Goal: Task Accomplishment & Management: Use online tool/utility

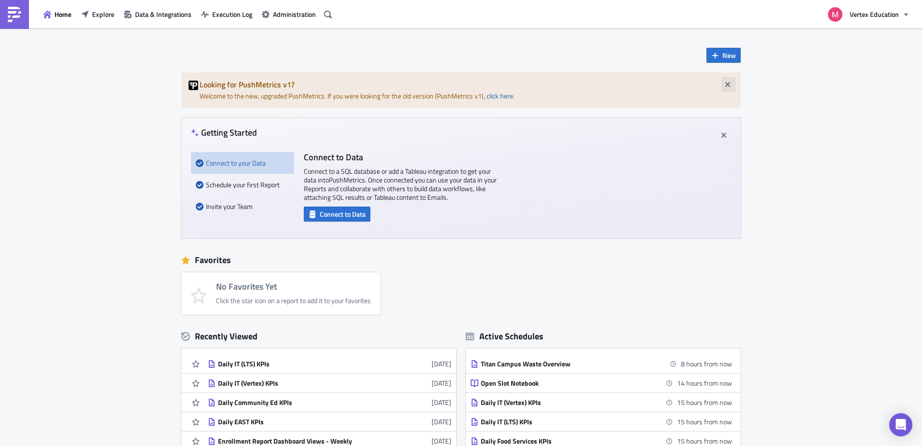
click at [727, 86] on icon "button" at bounding box center [728, 85] width 8 height 8
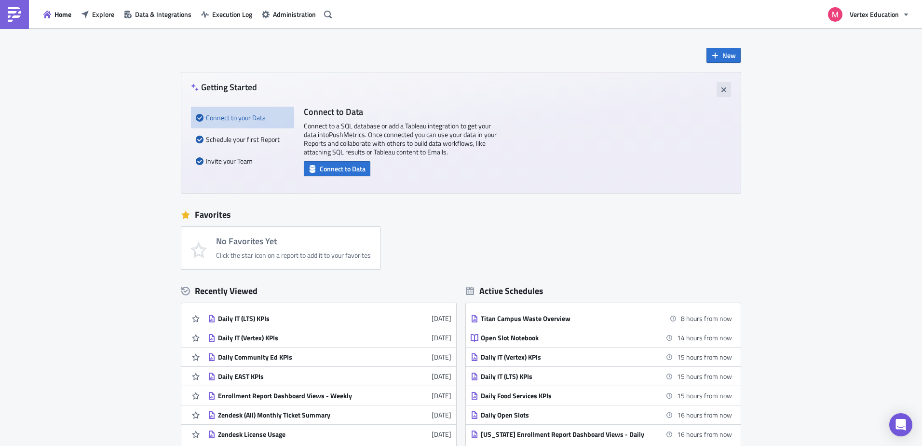
click at [724, 88] on icon "button" at bounding box center [724, 90] width 8 height 8
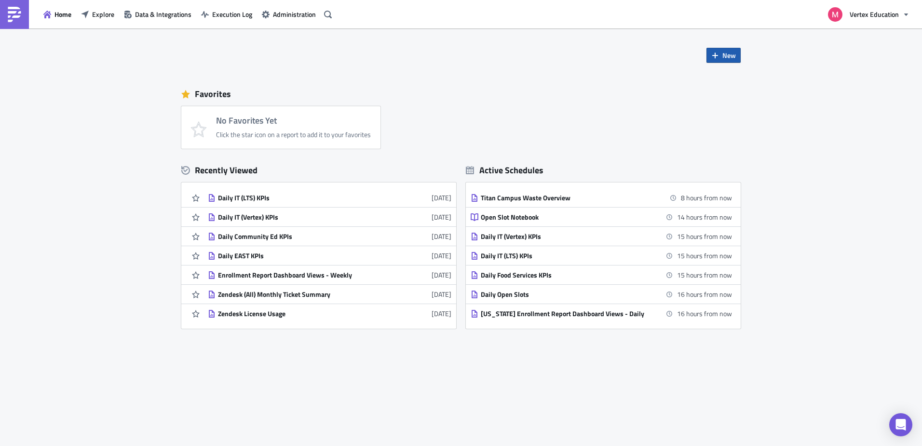
click at [719, 55] on icon "button" at bounding box center [716, 56] width 8 height 8
click at [754, 80] on div "Report" at bounding box center [756, 80] width 64 height 10
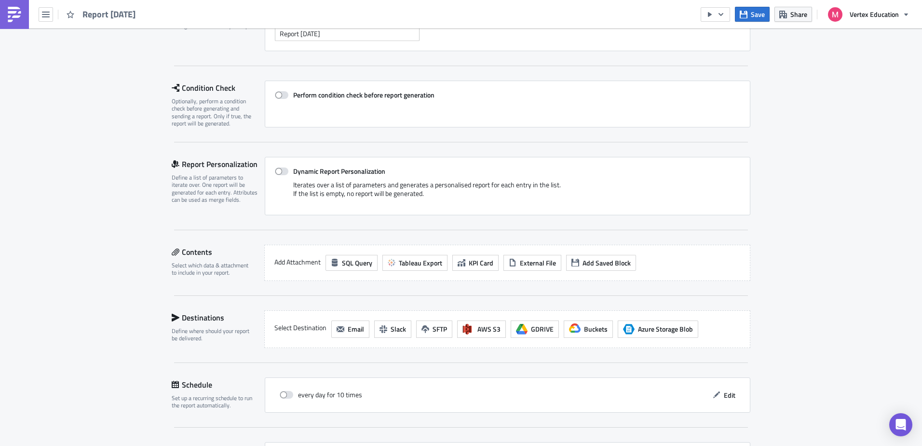
scroll to position [145, 0]
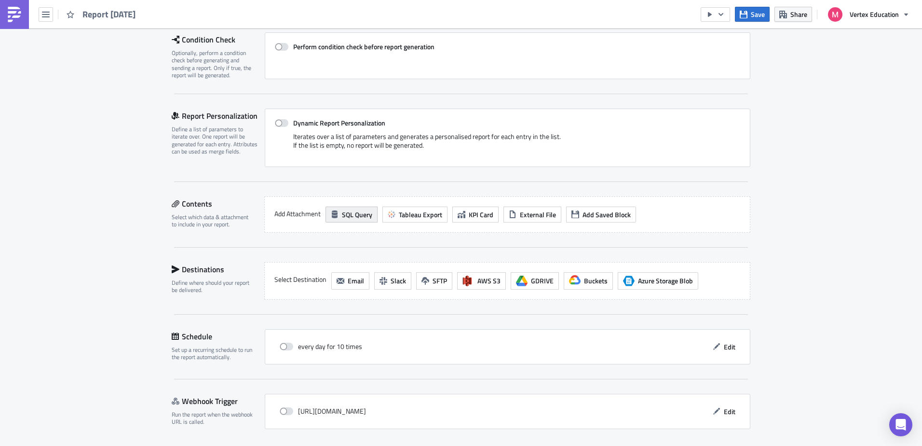
click at [345, 215] on span "SQL Query" at bounding box center [357, 214] width 30 height 10
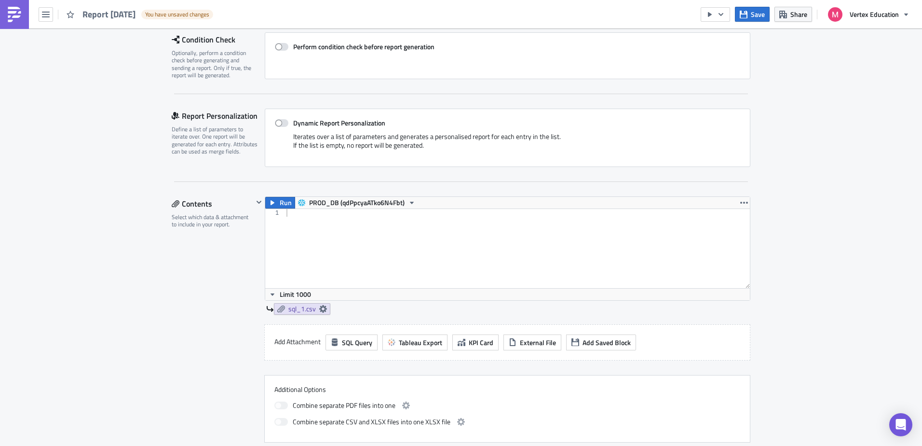
scroll to position [193, 0]
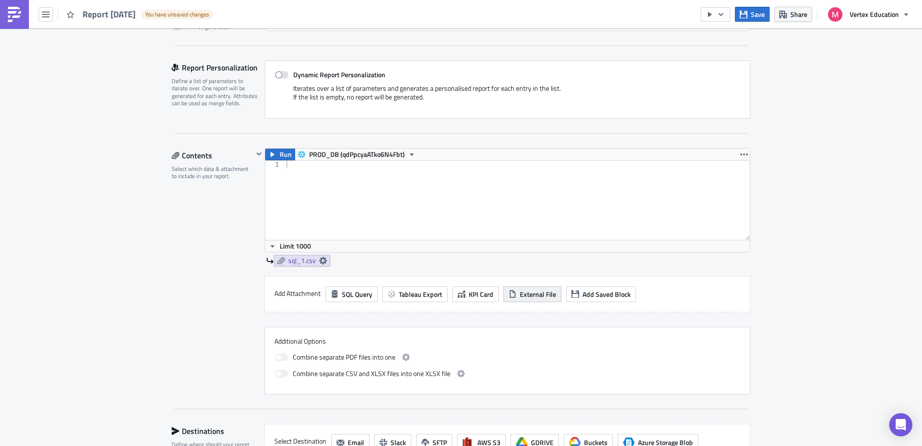
click at [531, 294] on span "External File" at bounding box center [538, 294] width 36 height 10
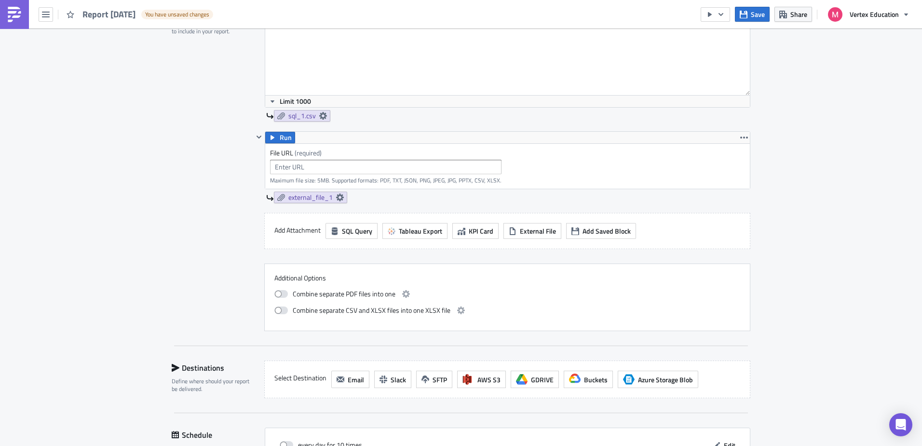
scroll to position [467, 0]
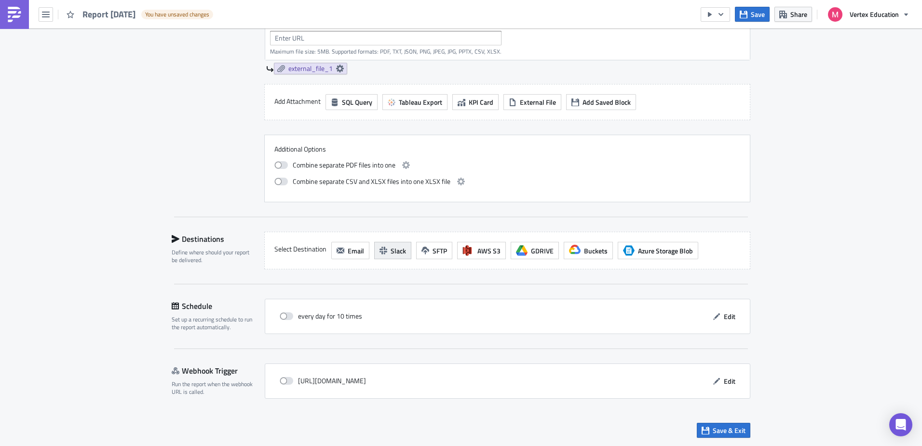
click at [391, 249] on span "Slack" at bounding box center [398, 251] width 15 height 10
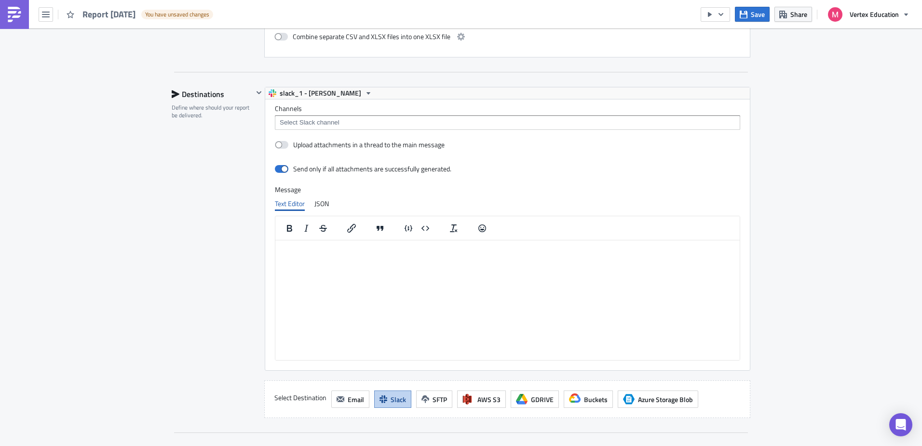
scroll to position [660, 0]
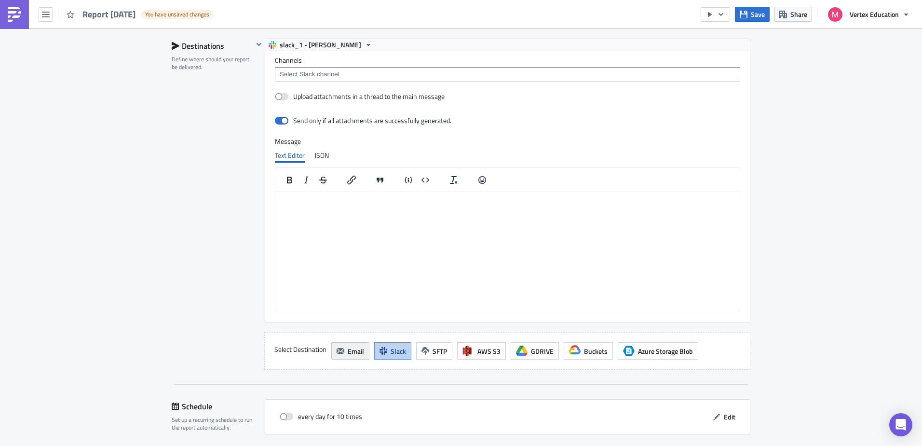
click at [348, 351] on span "Email" at bounding box center [356, 351] width 16 height 10
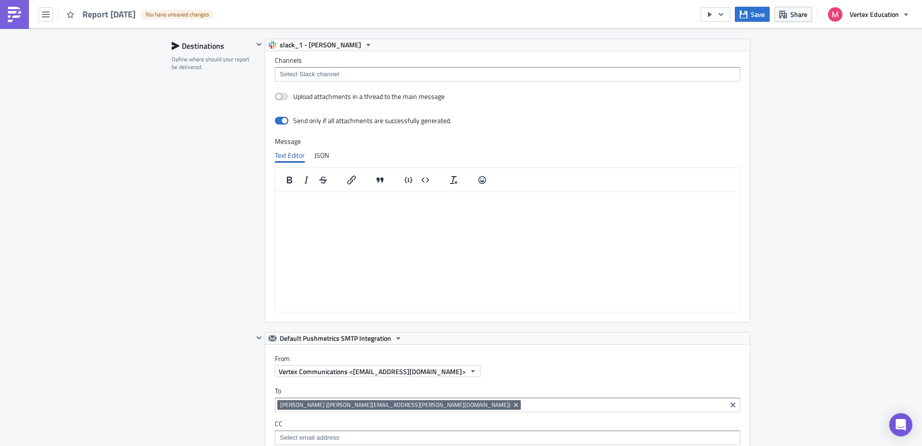
scroll to position [563, 0]
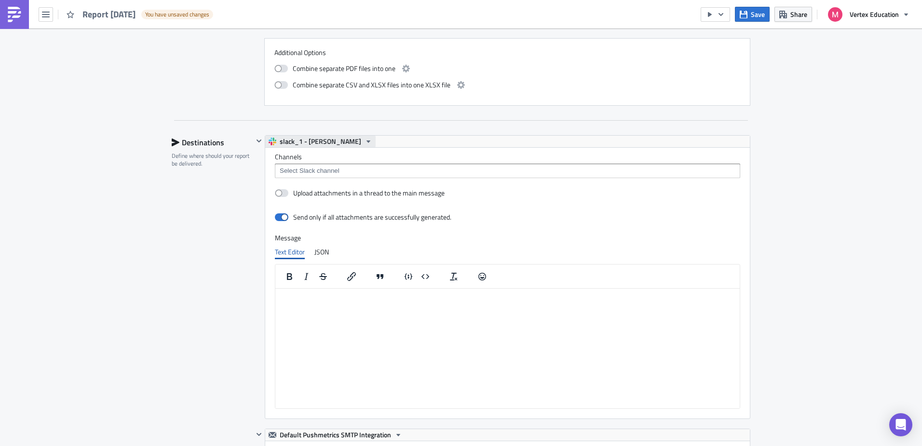
click at [365, 140] on icon "button" at bounding box center [369, 142] width 8 height 8
drag, startPoint x: 165, startPoint y: 281, endPoint x: 215, endPoint y: 164, distance: 128.0
click at [165, 281] on div "Execution Log Edit " Report 2025-10-02 " Draft Settings Configure the basics of…" at bounding box center [461, 248] width 598 height 1567
click at [739, 144] on div "slack_1 - Glenn Butner" at bounding box center [507, 142] width 485 height 12
drag, startPoint x: 739, startPoint y: 144, endPoint x: 660, endPoint y: 145, distance: 79.1
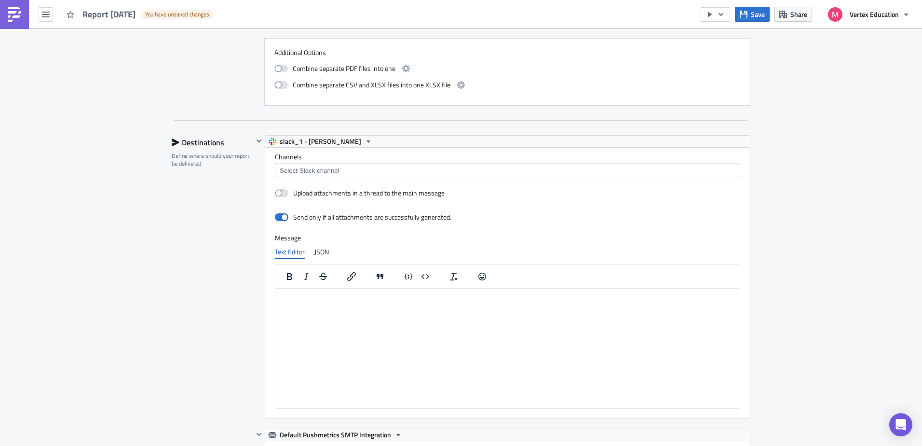
click at [662, 145] on div "slack_1 - Glenn Butner" at bounding box center [507, 142] width 485 height 12
click at [365, 140] on icon "button" at bounding box center [369, 142] width 8 height 8
click at [259, 138] on icon "button" at bounding box center [259, 141] width 8 height 8
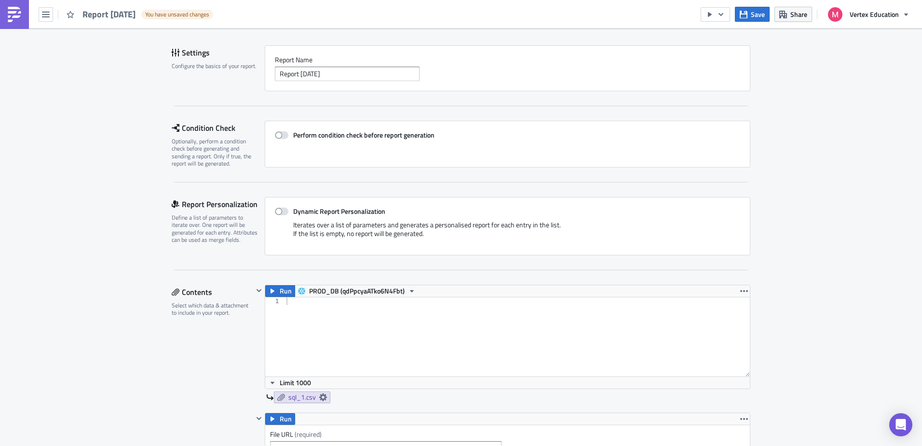
scroll to position [0, 0]
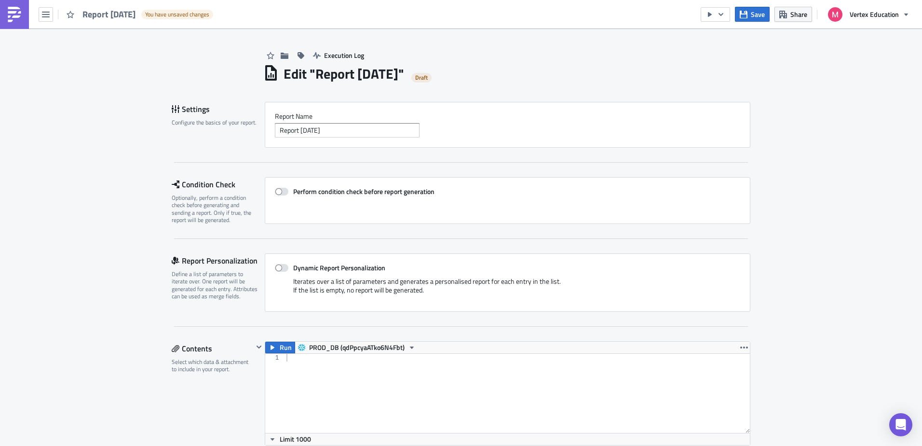
click at [52, 17] on button "button" at bounding box center [46, 14] width 14 height 14
click at [79, 67] on div "Explore" at bounding box center [87, 68] width 64 height 10
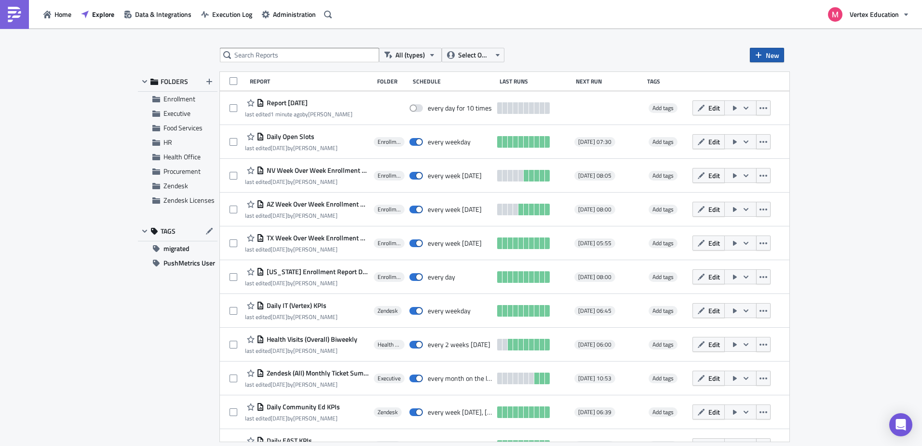
click at [759, 53] on icon "button" at bounding box center [759, 55] width 6 height 6
click at [804, 80] on div "Report" at bounding box center [800, 79] width 64 height 10
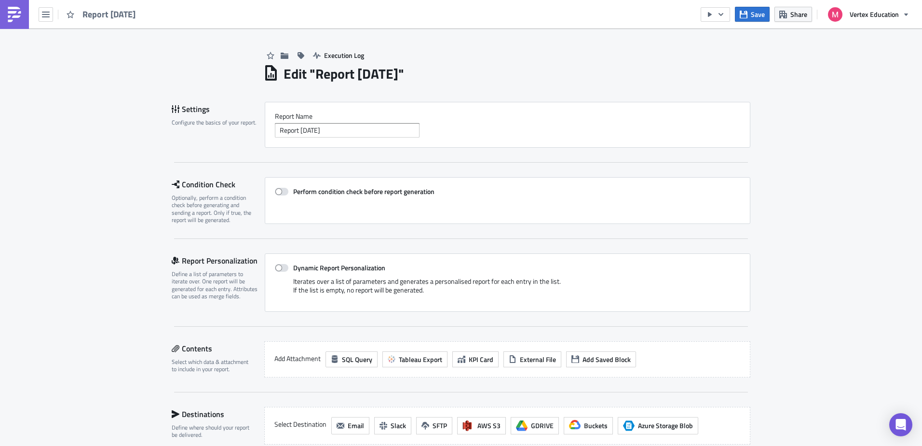
scroll to position [48, 0]
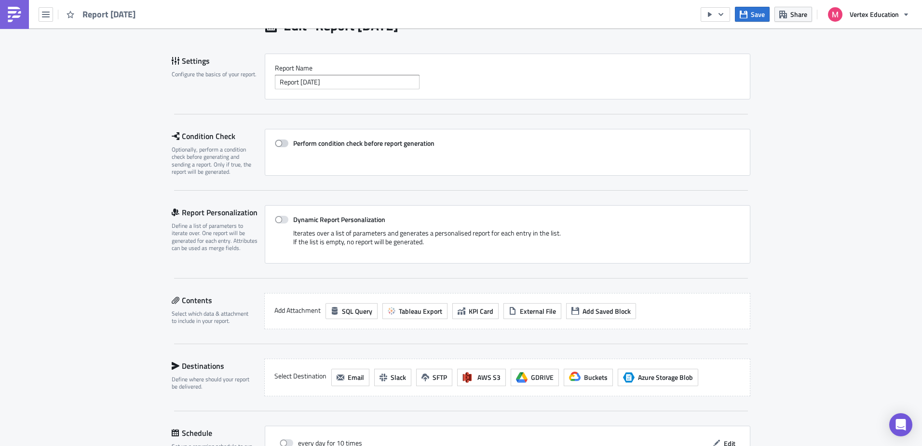
click at [282, 145] on span at bounding box center [282, 143] width 14 height 8
click at [282, 145] on input "Perform condition check before report generation" at bounding box center [280, 143] width 6 height 6
checkbox input "true"
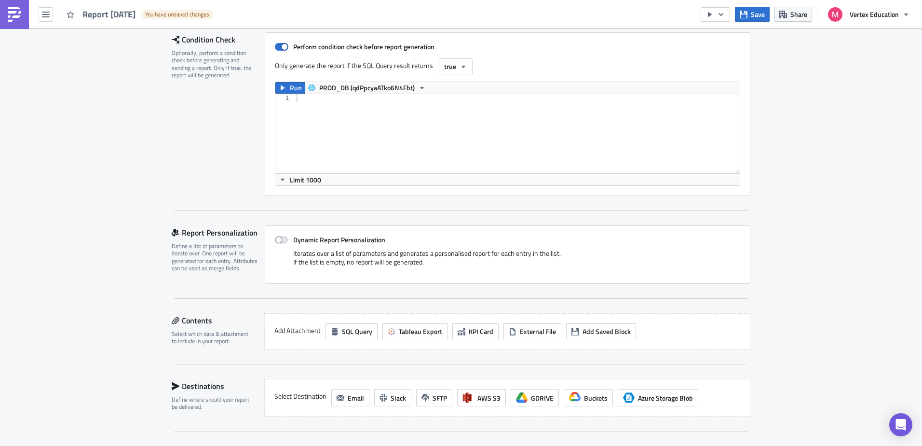
scroll to position [241, 0]
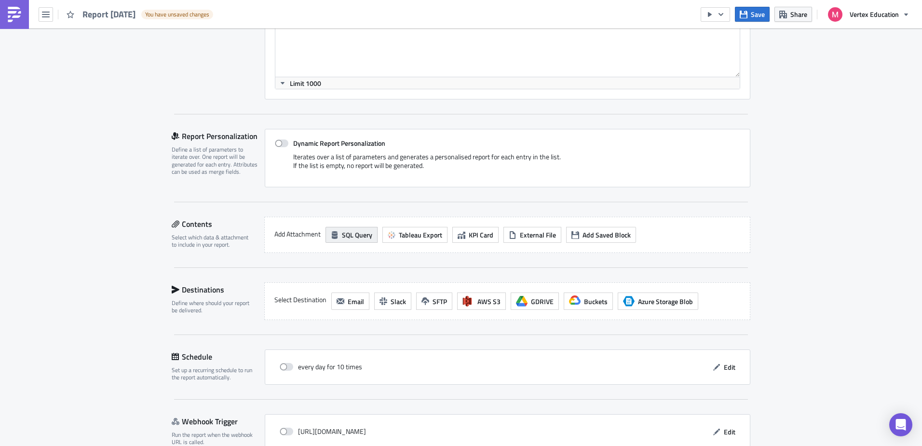
click at [348, 234] on span "SQL Query" at bounding box center [357, 235] width 30 height 10
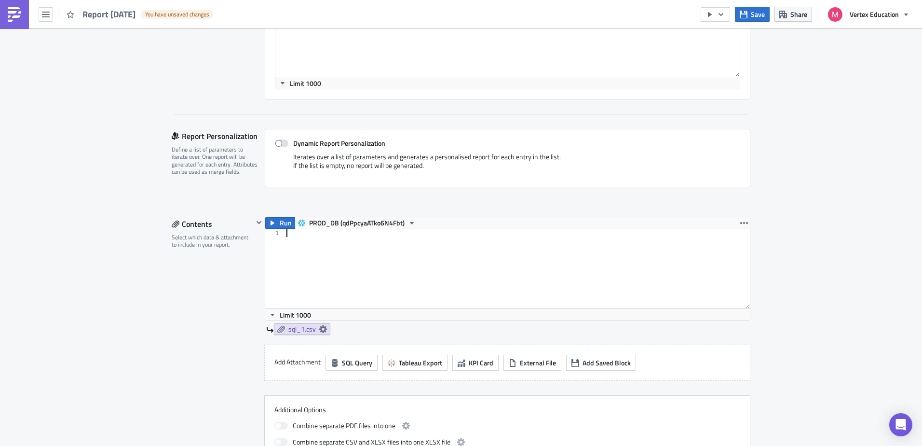
click at [373, 246] on div at bounding box center [518, 276] width 466 height 95
click at [319, 329] on icon at bounding box center [323, 329] width 8 height 8
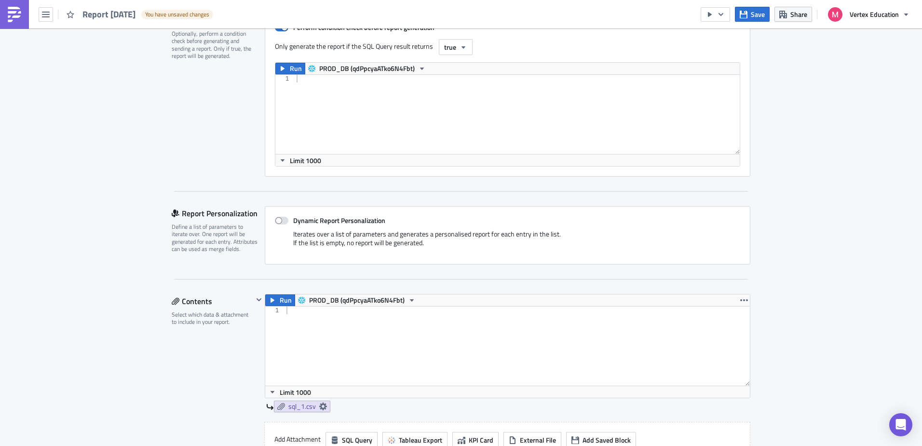
scroll to position [0, 0]
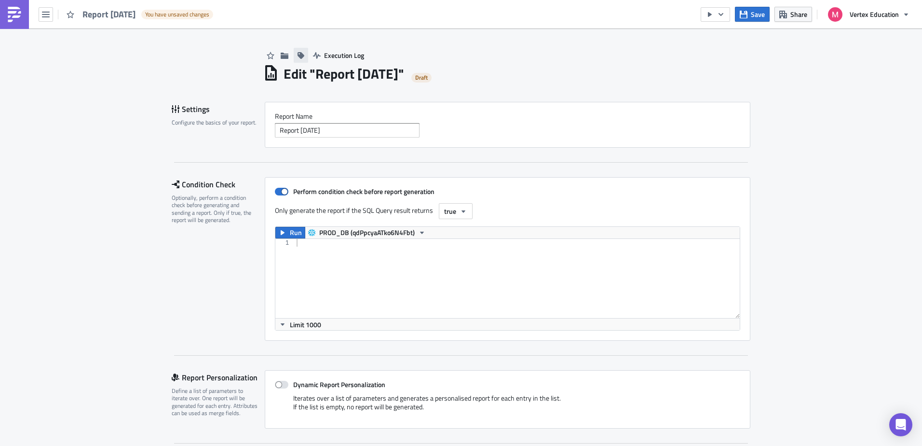
click at [298, 55] on icon "button" at bounding box center [301, 55] width 7 height 7
click at [46, 16] on icon "button" at bounding box center [46, 15] width 8 height 6
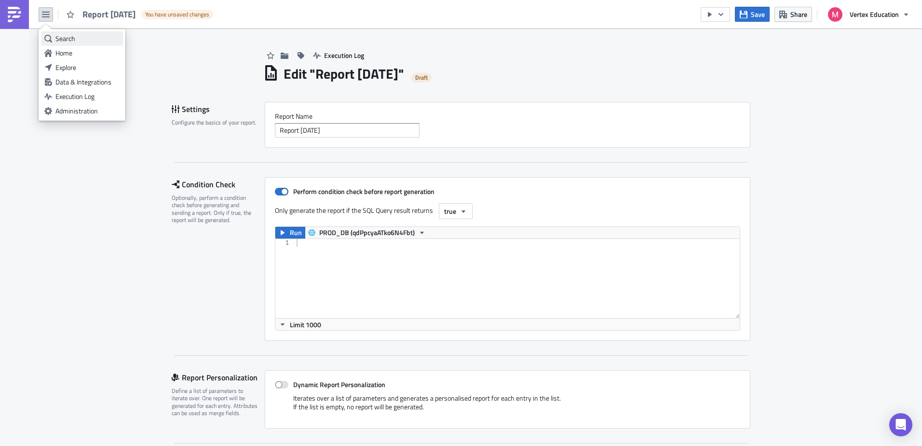
click at [76, 41] on div "Search" at bounding box center [87, 39] width 64 height 10
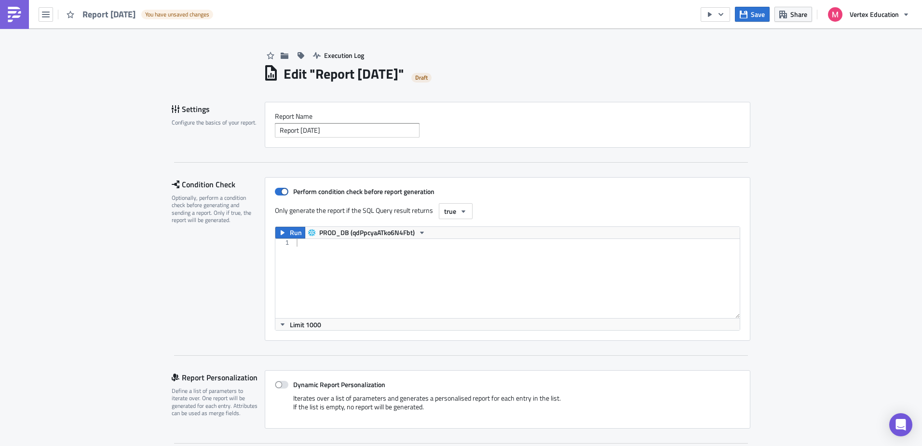
click at [851, 94] on body "Report 2025-10-02 You have unsaved changes Save Share Vertex Education Executio…" at bounding box center [461, 223] width 922 height 447
click at [876, 17] on span "Vertex Education" at bounding box center [874, 14] width 49 height 10
click at [113, 6] on div "Report 2025-10-02 You have unsaved changes" at bounding box center [109, 14] width 218 height 28
click at [44, 14] on icon "button" at bounding box center [46, 15] width 8 height 6
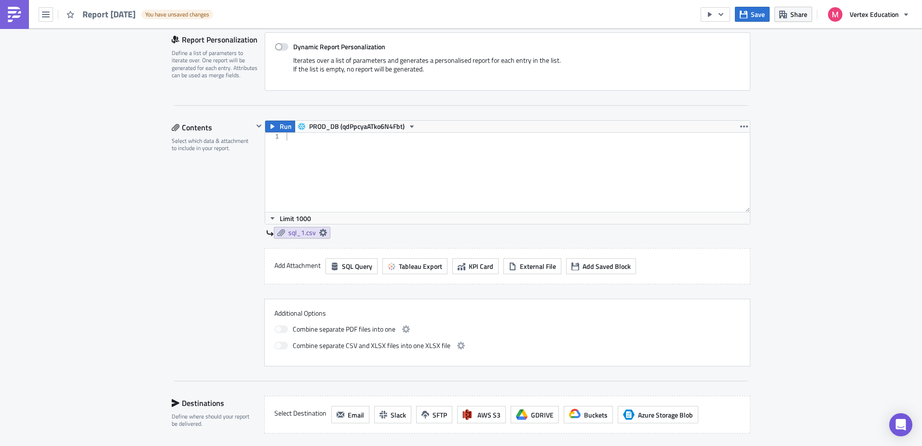
scroll to position [386, 0]
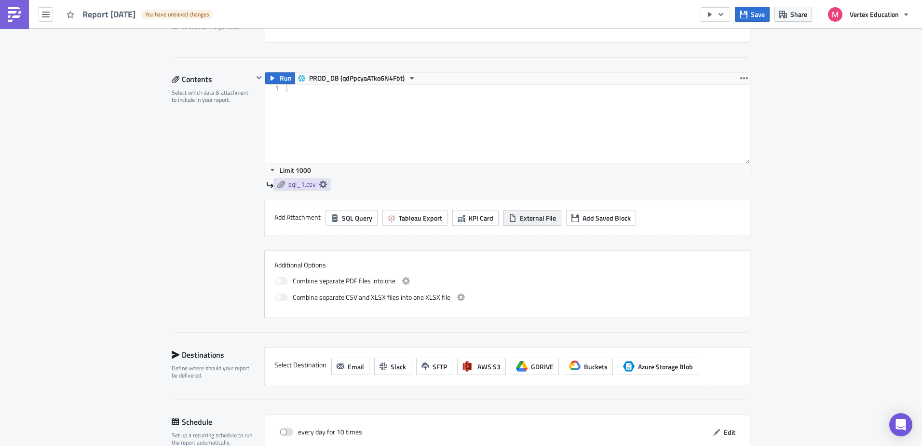
click at [523, 222] on span "External File" at bounding box center [538, 218] width 36 height 10
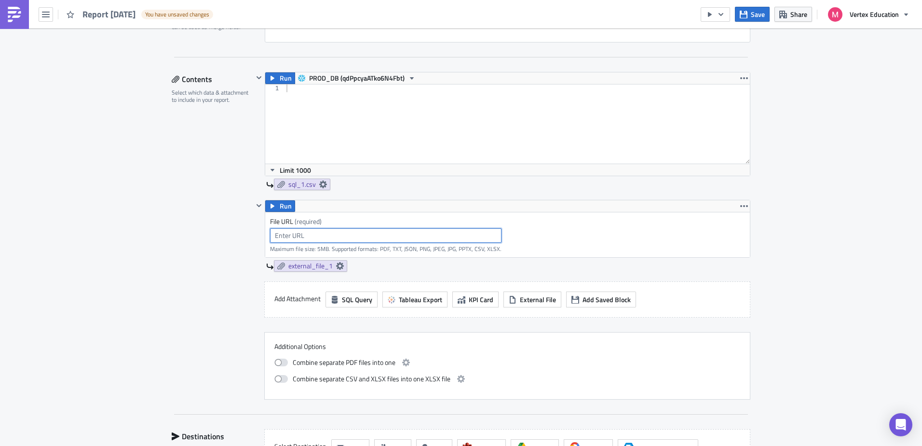
click at [377, 228] on input "text" at bounding box center [386, 235] width 232 height 14
click at [369, 237] on input "text" at bounding box center [386, 235] width 232 height 14
click at [336, 266] on icon at bounding box center [340, 266] width 8 height 8
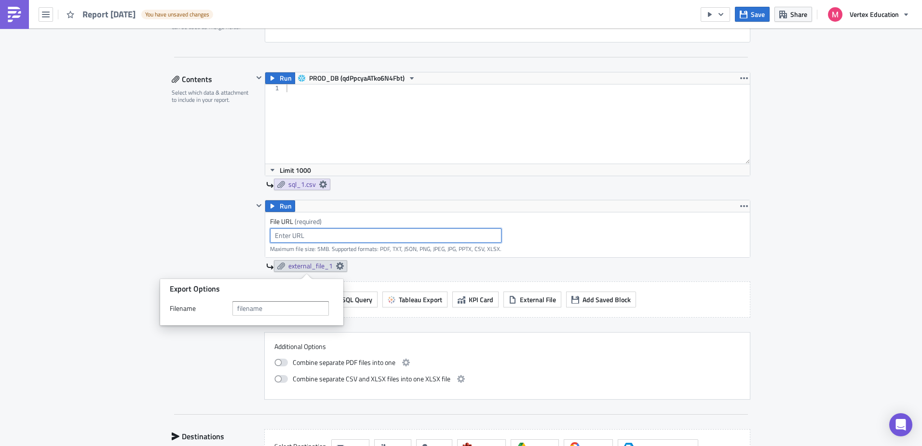
click at [367, 234] on input "text" at bounding box center [386, 235] width 232 height 14
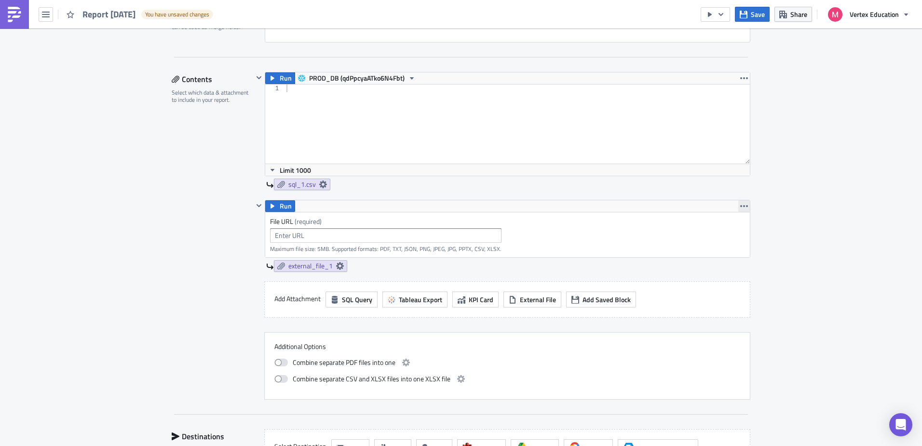
click at [741, 207] on icon "button" at bounding box center [745, 206] width 8 height 8
click at [428, 239] on input "text" at bounding box center [386, 235] width 232 height 14
type input "tester.csv"
click at [592, 230] on div "File URL (required) tester.csv Maximum file size: 5MB. Supported formats: PDF, …" at bounding box center [507, 234] width 485 height 45
click at [287, 222] on label "File URL (required)" at bounding box center [386, 221] width 232 height 9
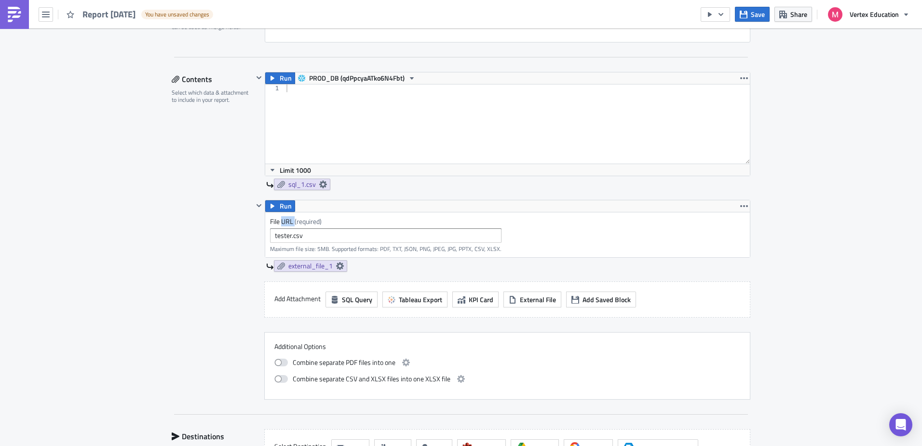
click at [287, 222] on label "File URL (required)" at bounding box center [386, 221] width 232 height 9
click at [271, 206] on icon "button" at bounding box center [273, 206] width 4 height 5
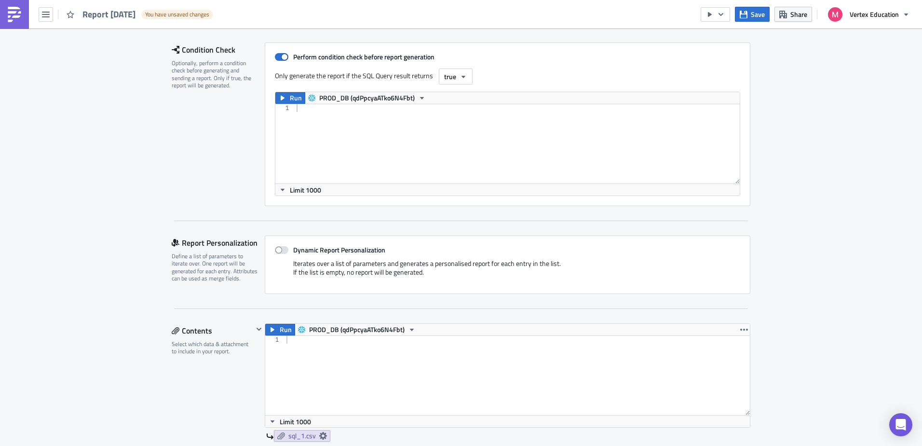
scroll to position [0, 0]
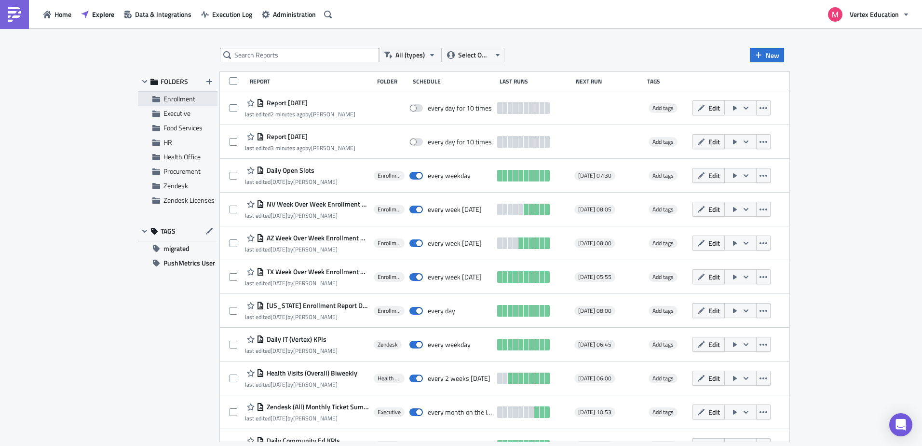
click at [169, 97] on span "Enrollment" at bounding box center [180, 99] width 32 height 10
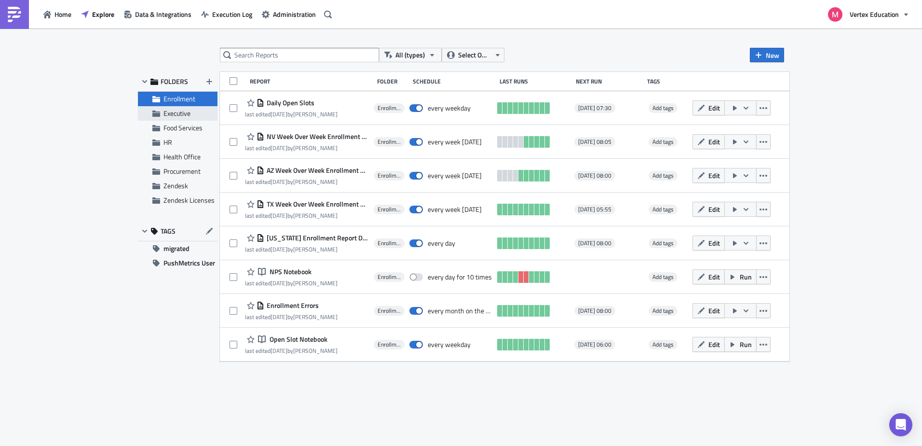
click at [168, 110] on span "Executive" at bounding box center [177, 113] width 27 height 10
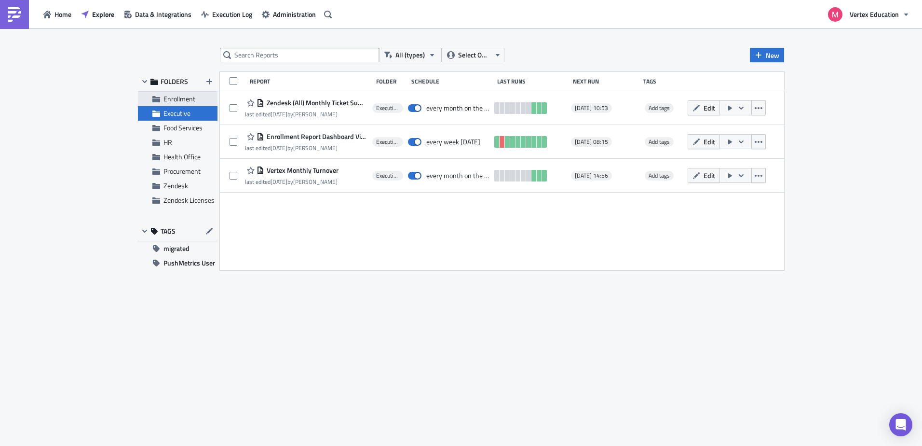
click at [174, 101] on span "Enrollment" at bounding box center [180, 99] width 32 height 10
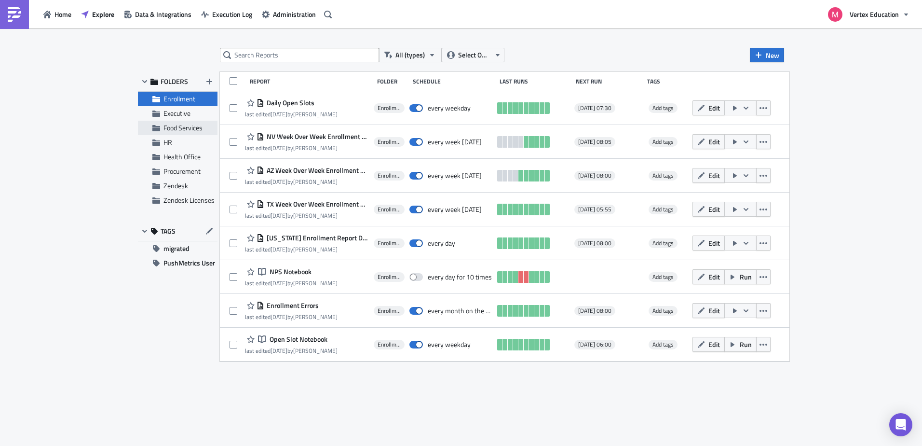
click at [179, 124] on span "Food Services" at bounding box center [183, 128] width 39 height 10
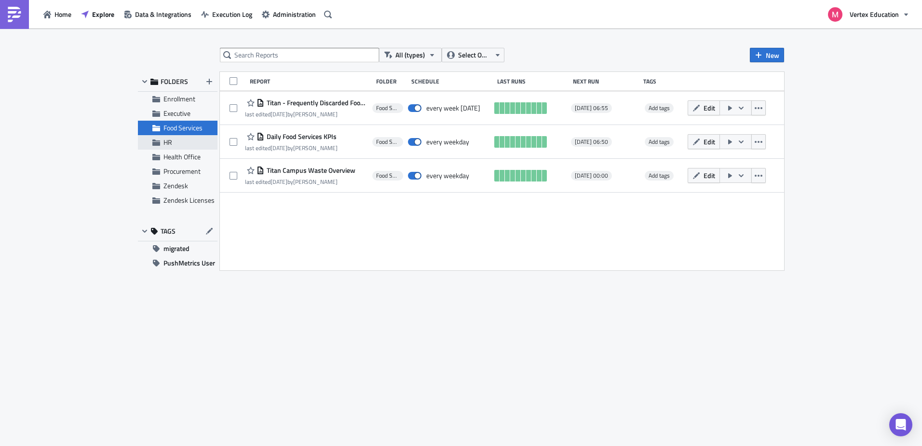
click at [180, 145] on span "HR" at bounding box center [190, 142] width 52 height 9
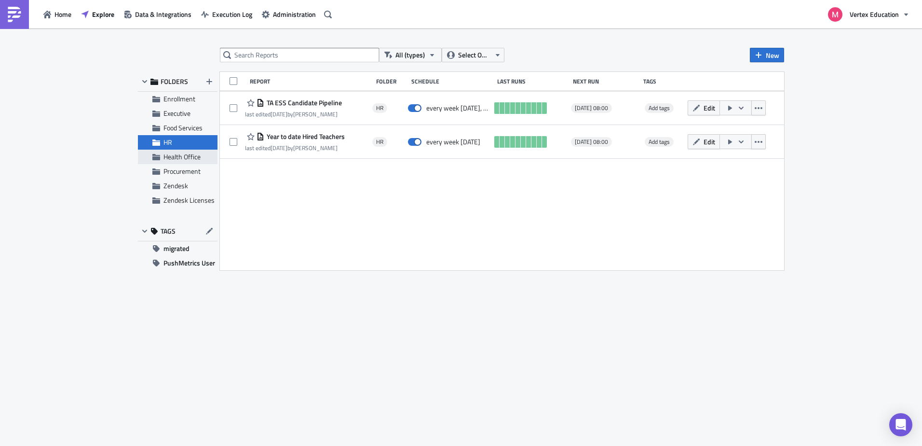
click at [186, 158] on span "Health Office" at bounding box center [182, 156] width 37 height 10
click at [188, 171] on span "Procurement" at bounding box center [182, 171] width 37 height 10
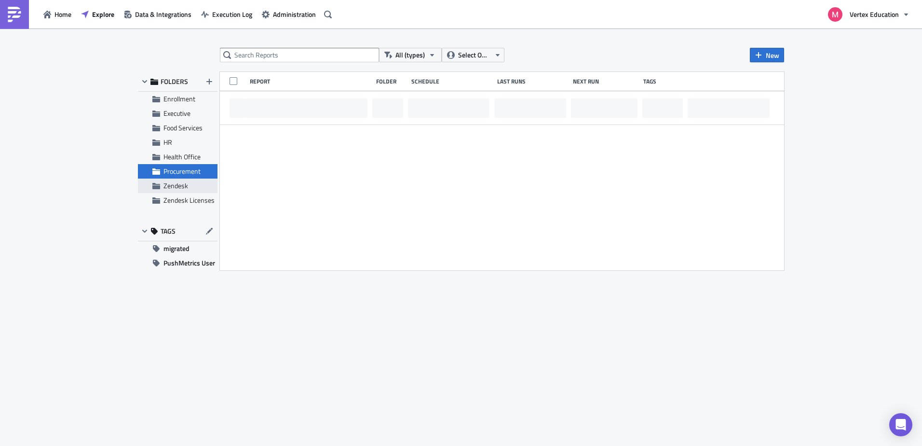
click at [187, 184] on span "Zendesk" at bounding box center [176, 185] width 25 height 10
click at [188, 199] on span "Zendesk Licenses" at bounding box center [189, 200] width 51 height 10
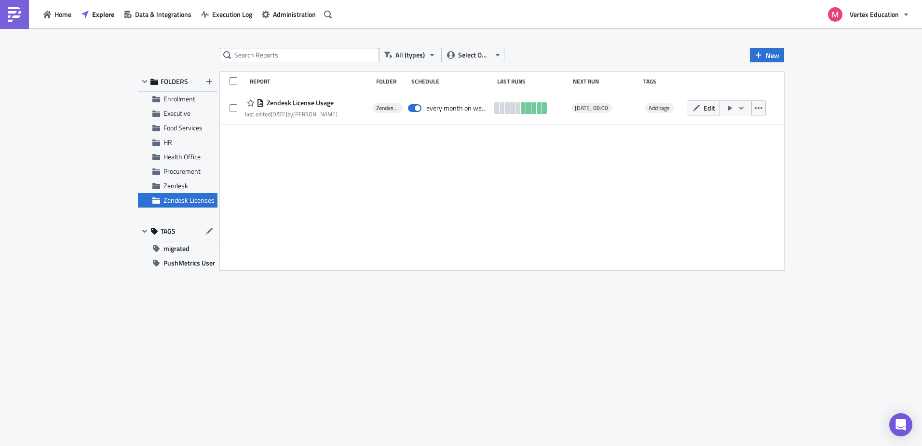
click at [103, 238] on div "All (types) Select Owner New FOLDERS Enrollment Executive Food Services HR Heal…" at bounding box center [461, 237] width 922 height 419
drag, startPoint x: 149, startPoint y: 324, endPoint x: 214, endPoint y: 330, distance: 66.0
click at [149, 324] on div "All (types) Select Owner New FOLDERS Enrollment Executive Food Services HR Heal…" at bounding box center [461, 238] width 656 height 380
click at [64, 18] on span "Home" at bounding box center [63, 14] width 17 height 10
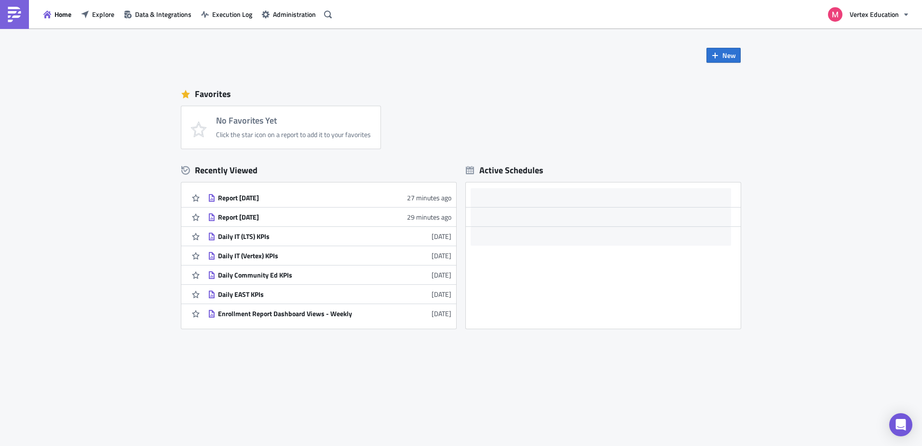
drag, startPoint x: 99, startPoint y: 14, endPoint x: 123, endPoint y: 26, distance: 27.0
click at [99, 14] on span "Explore" at bounding box center [103, 14] width 22 height 10
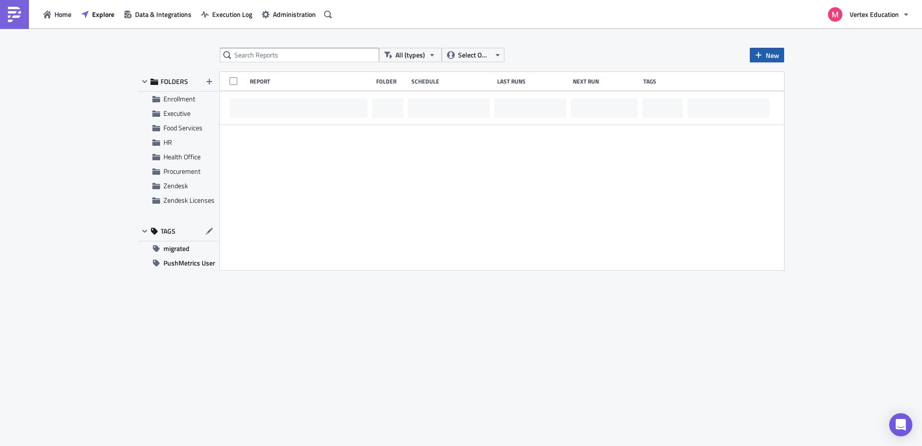
click at [767, 59] on span "New" at bounding box center [773, 55] width 14 height 10
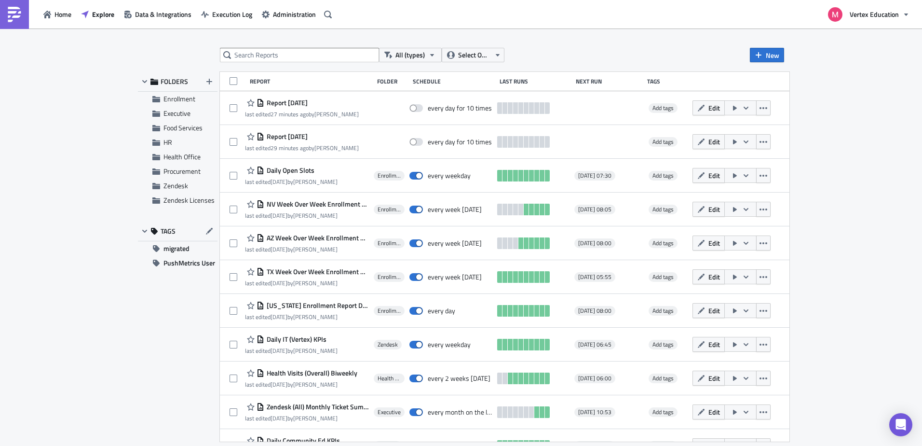
click at [837, 55] on div "All (types) Select Owner New FOLDERS Enrollment Executive Food Services HR Heal…" at bounding box center [461, 237] width 922 height 419
click at [775, 51] on span "New" at bounding box center [773, 55] width 14 height 10
click at [790, 81] on div "Report" at bounding box center [800, 79] width 64 height 10
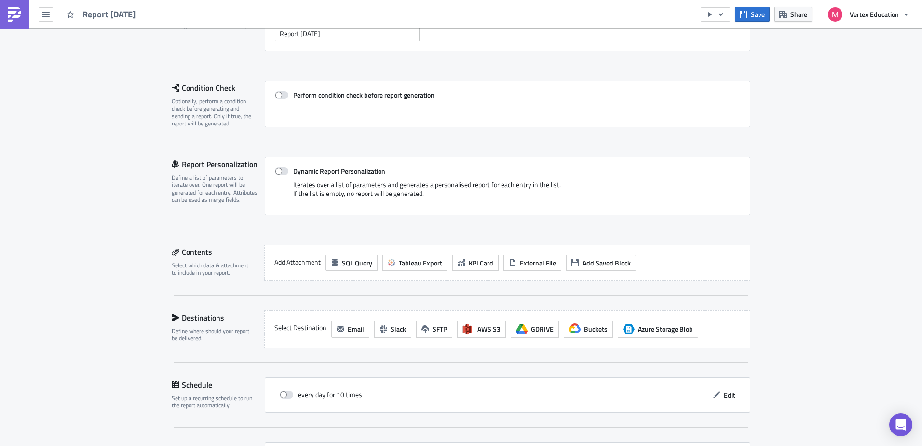
scroll to position [145, 0]
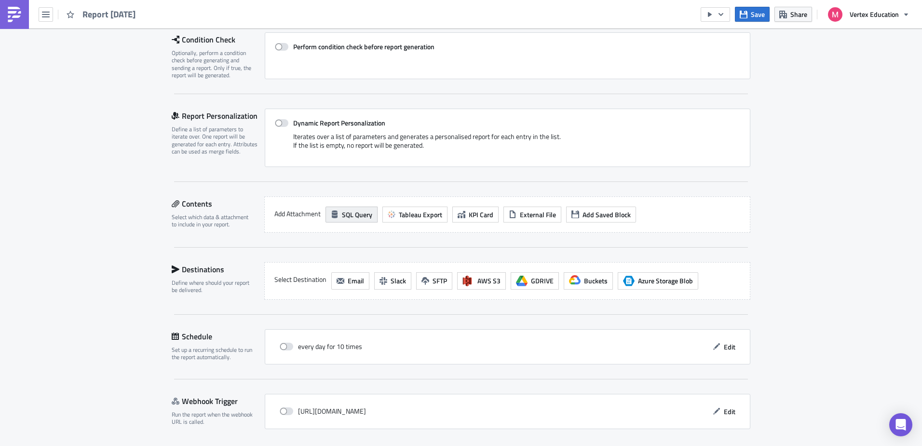
click at [347, 213] on span "SQL Query" at bounding box center [357, 214] width 30 height 10
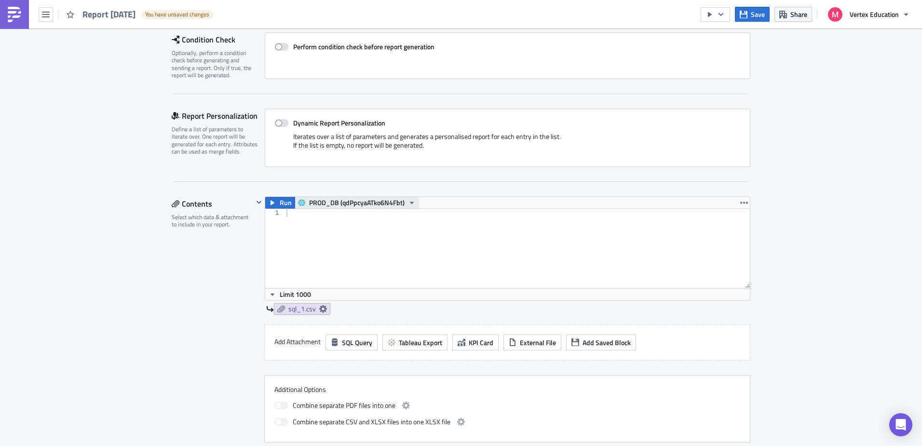
click at [408, 202] on icon "button" at bounding box center [412, 203] width 8 height 8
click at [484, 193] on div "Settings Configure the basics of your report. Report Nam﻿e Report 2025-10-02 Co…" at bounding box center [461, 305] width 579 height 696
click at [334, 223] on div at bounding box center [518, 256] width 466 height 95
type textarea "Select column_name"
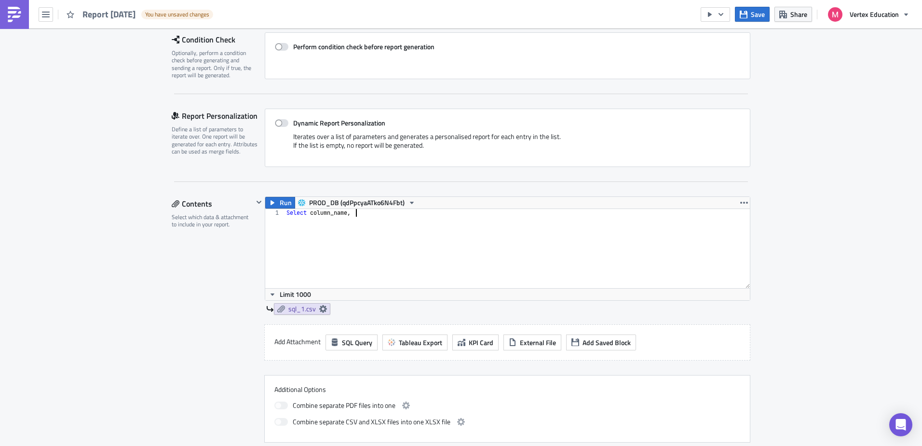
type textarea "Select column_name, *"
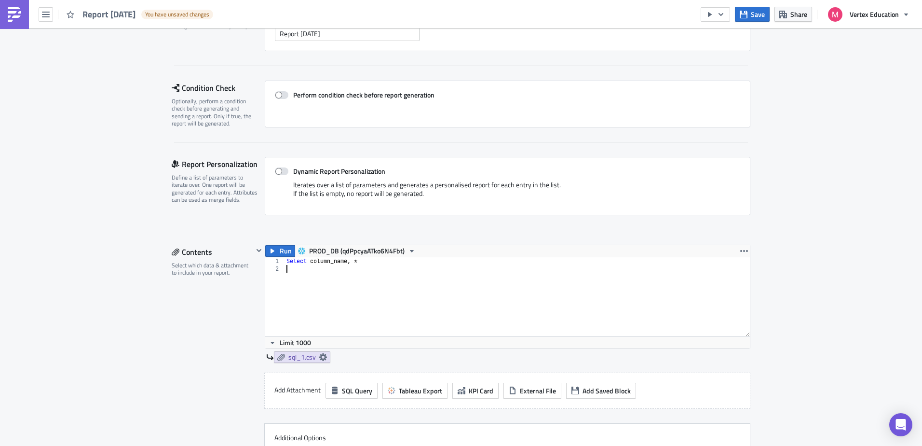
click at [361, 264] on div "Select column_name , *" at bounding box center [518, 304] width 466 height 95
type textarea "S"
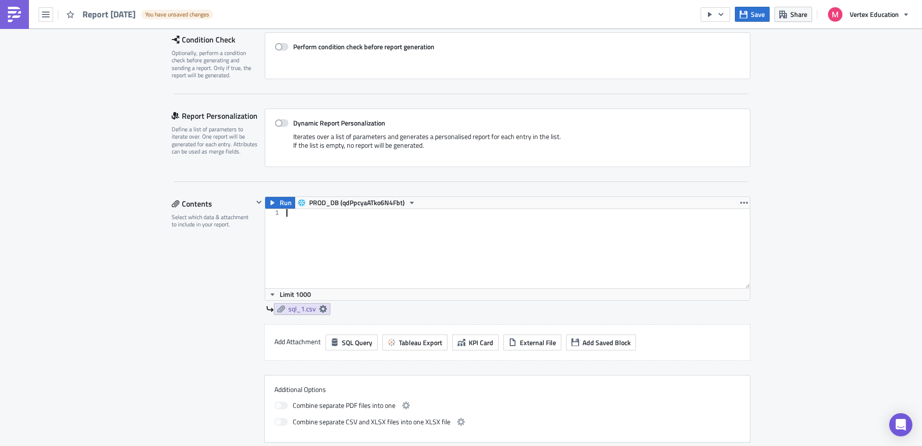
scroll to position [241, 0]
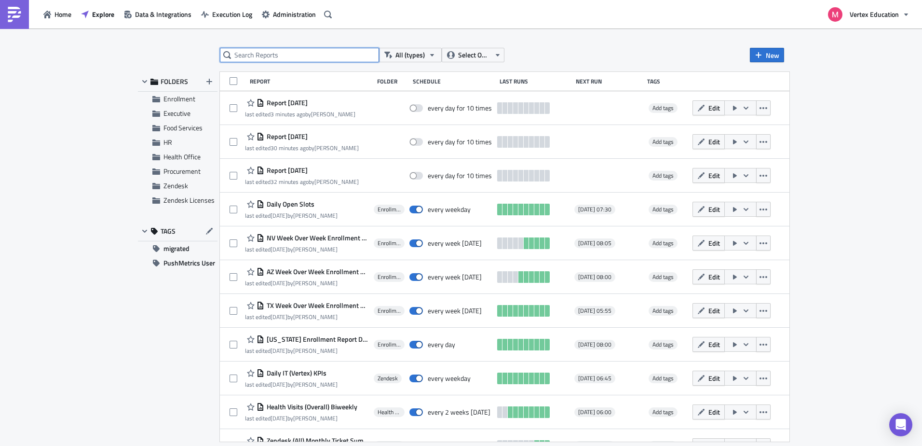
click at [275, 51] on input "text" at bounding box center [299, 55] width 159 height 14
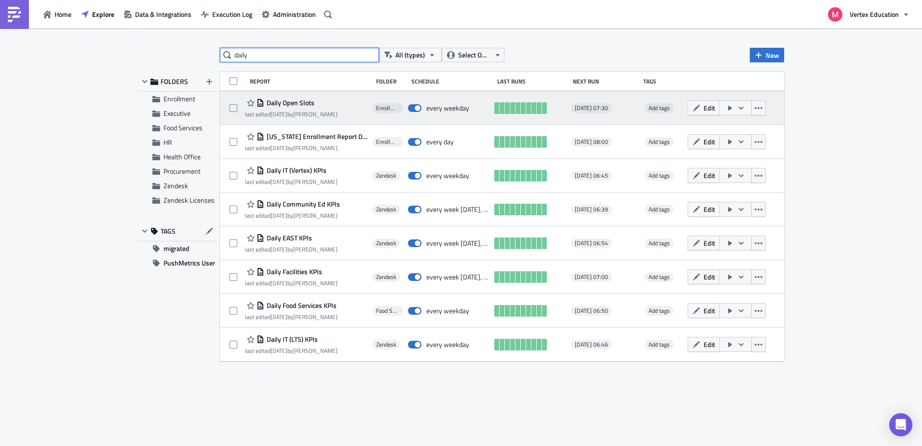
type input "daily"
click at [301, 101] on span "Daily Open Slots" at bounding box center [289, 102] width 50 height 9
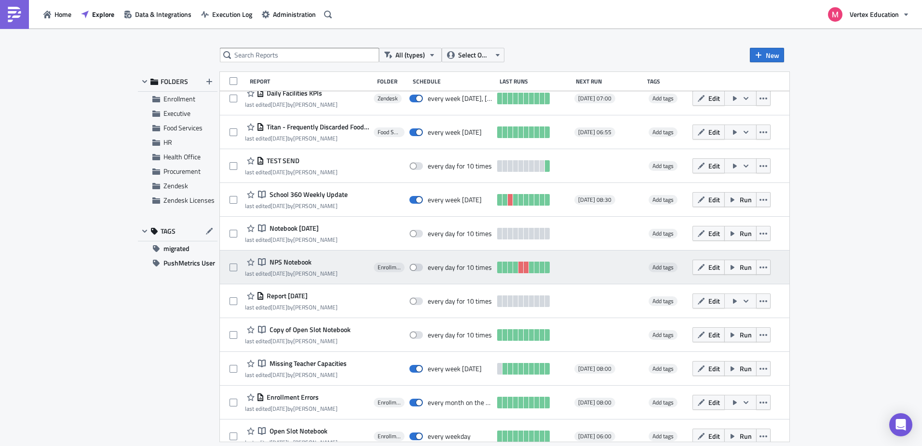
scroll to position [627, 0]
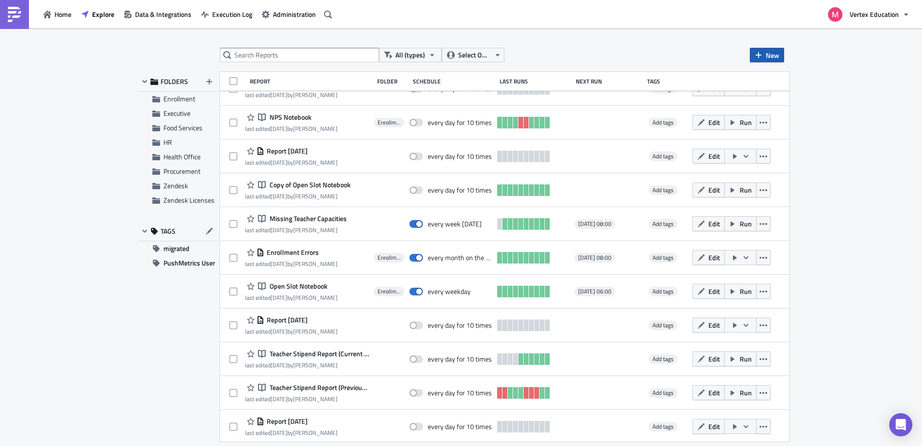
click at [773, 55] on span "New" at bounding box center [773, 55] width 14 height 10
click at [676, 46] on div "All (types) Select Owner New FOLDERS Enrollment Executive Food Services HR Heal…" at bounding box center [461, 237] width 922 height 419
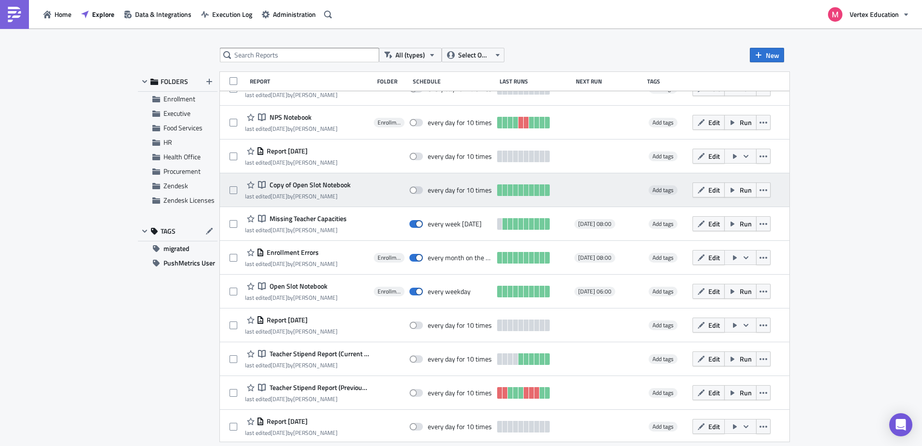
click at [313, 182] on span "Copy of Open Slot Notebook" at bounding box center [308, 184] width 83 height 9
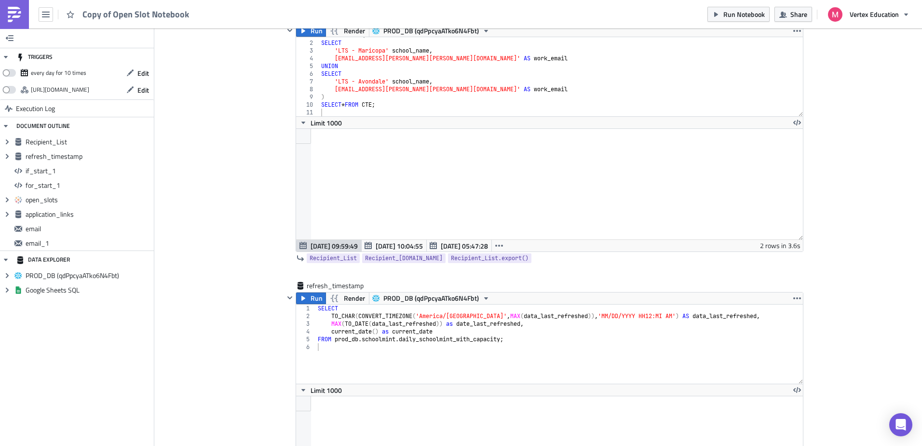
scroll to position [145, 0]
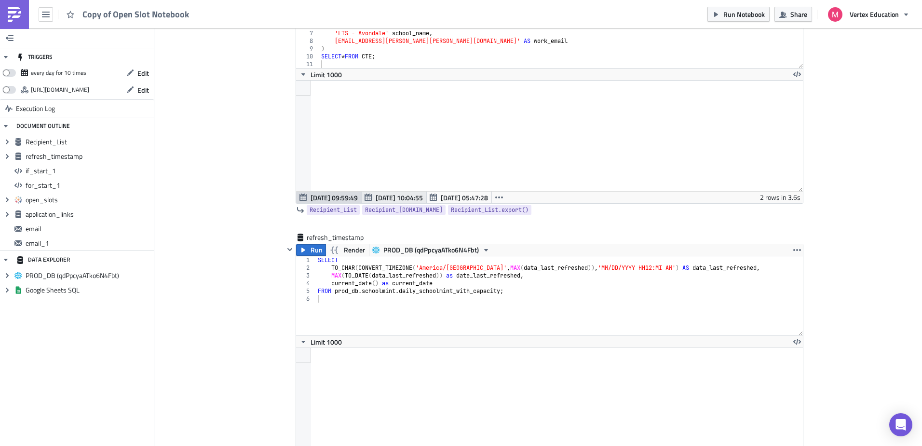
click at [384, 197] on span "Jul 03 10:04:55" at bounding box center [399, 198] width 47 height 10
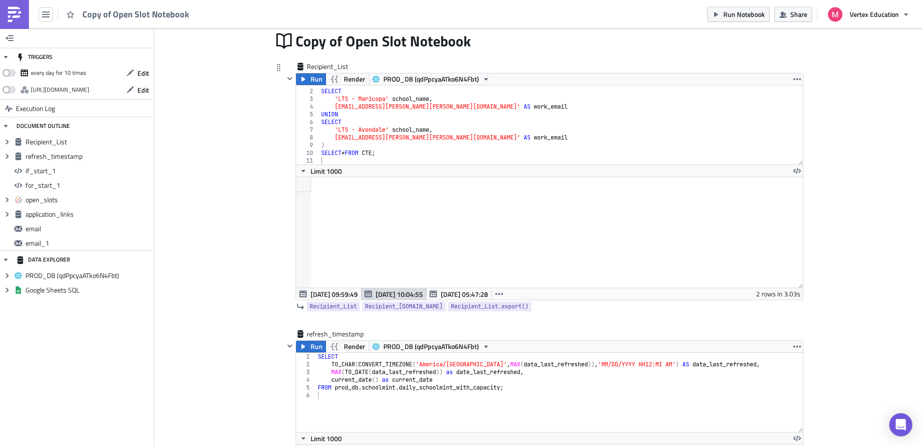
scroll to position [110, 507]
click at [334, 293] on span "Jul 16 09:59:49" at bounding box center [334, 294] width 47 height 10
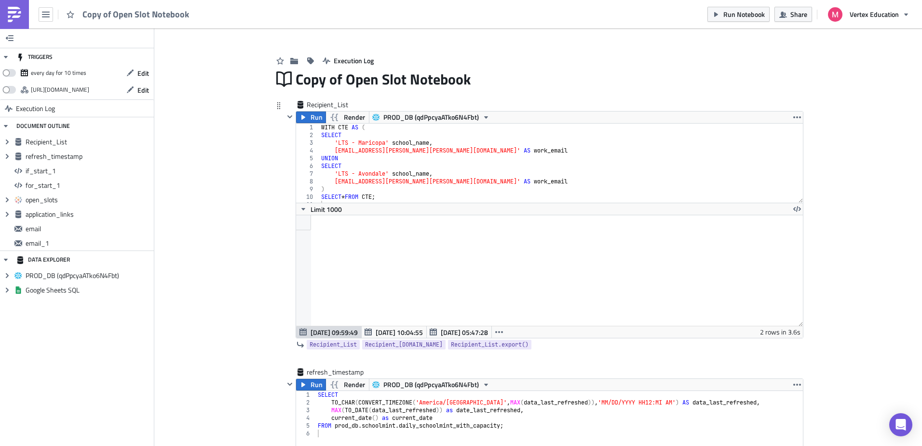
scroll to position [0, 0]
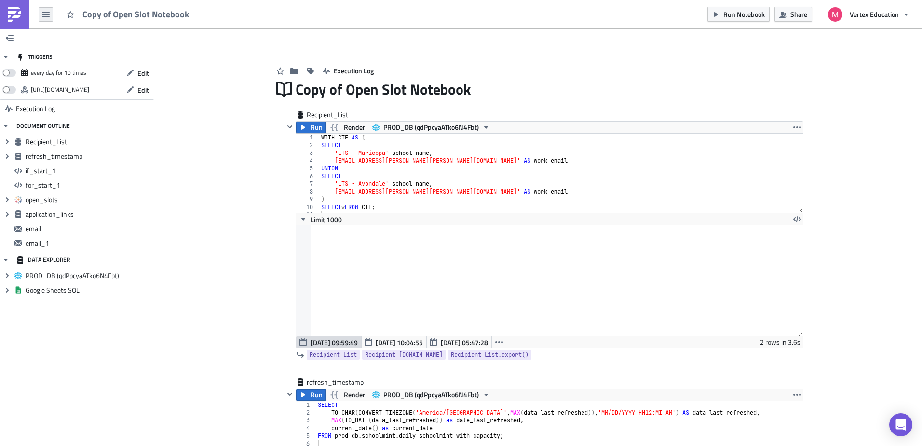
click at [53, 19] on button "button" at bounding box center [46, 14] width 14 height 14
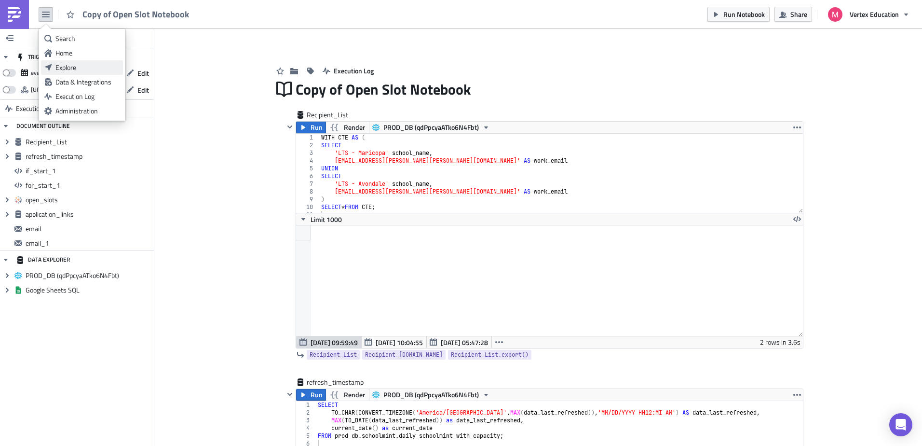
click at [64, 62] on link "Explore" at bounding box center [82, 67] width 82 height 14
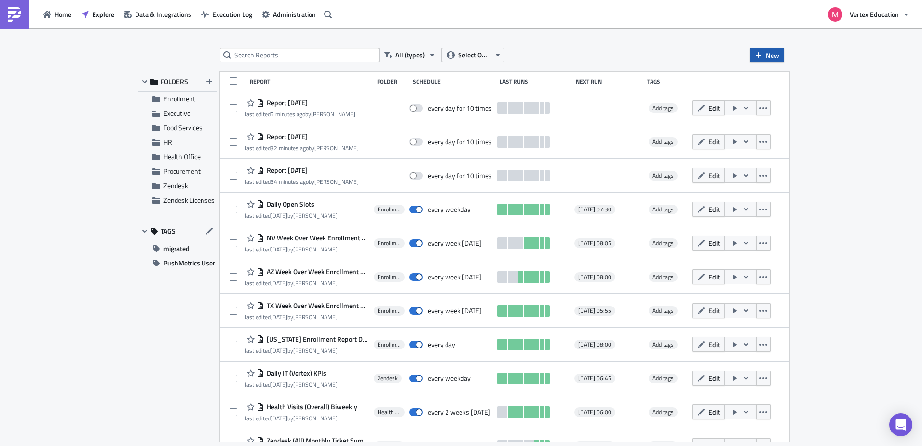
click at [759, 57] on icon "button" at bounding box center [759, 55] width 6 height 6
click at [776, 78] on div "Report" at bounding box center [800, 79] width 64 height 10
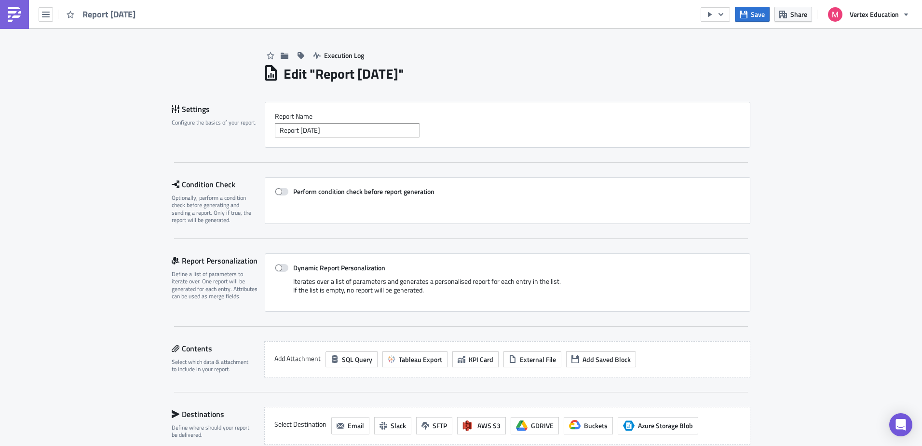
scroll to position [175, 0]
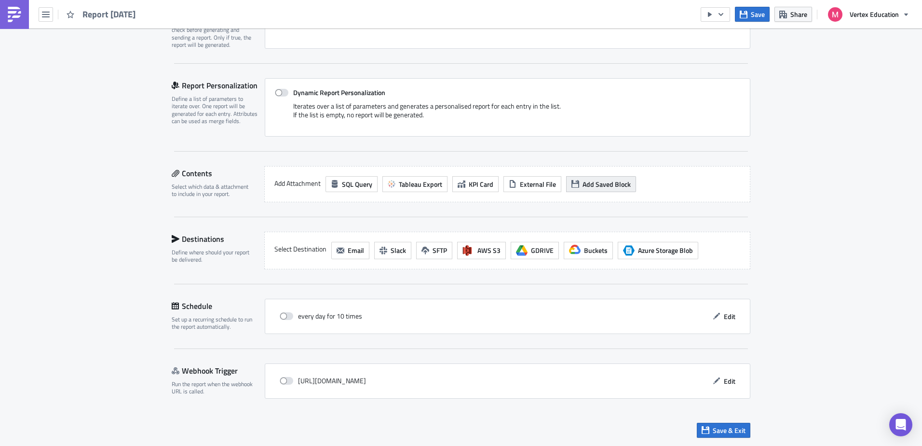
click at [612, 184] on span "Add Saved Block" at bounding box center [607, 184] width 48 height 10
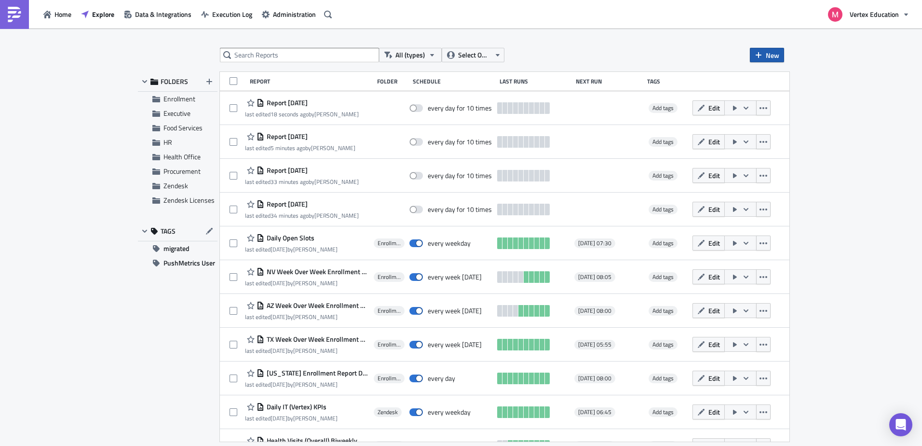
click at [772, 52] on span "New" at bounding box center [773, 55] width 14 height 10
click at [781, 92] on div "Notebook" at bounding box center [800, 94] width 64 height 10
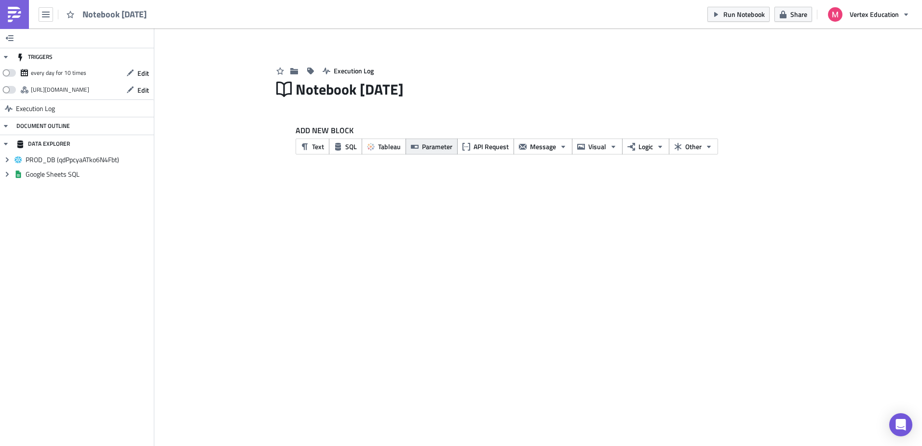
click at [435, 145] on span "Parameter" at bounding box center [437, 146] width 30 height 10
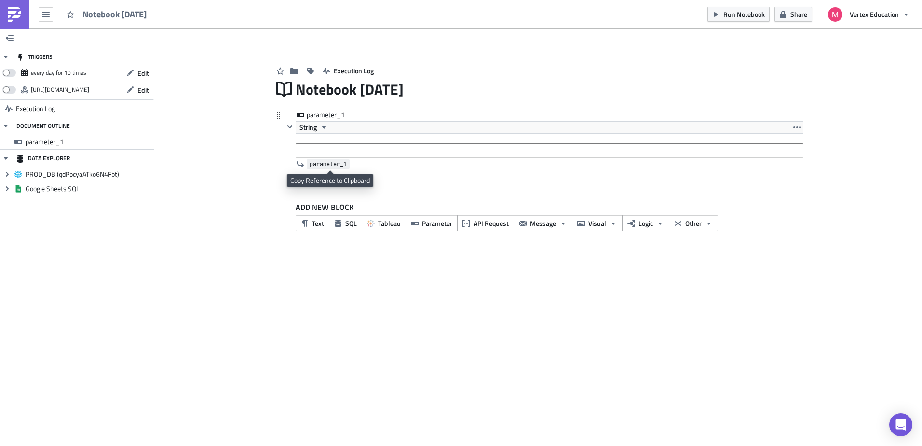
click at [337, 166] on span "parameter_1" at bounding box center [328, 164] width 37 height 10
drag, startPoint x: 638, startPoint y: 219, endPoint x: 662, endPoint y: 224, distance: 24.8
click at [639, 219] on span "Logic" at bounding box center [646, 223] width 14 height 10
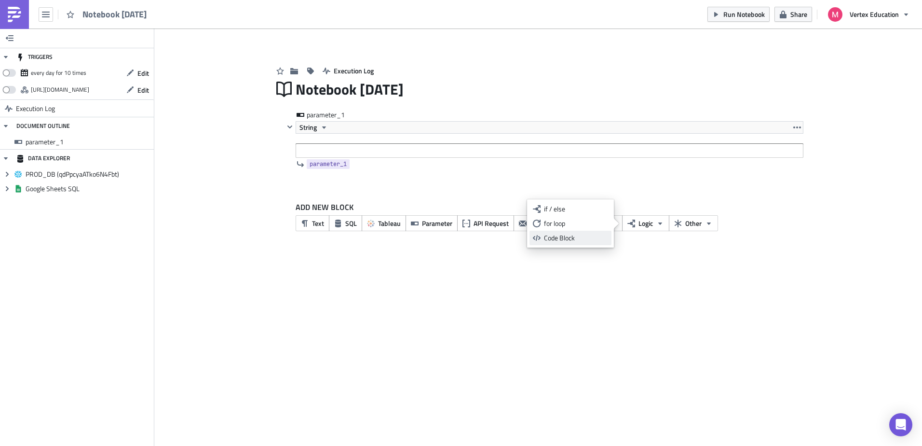
click at [575, 238] on div "Code Block" at bounding box center [576, 238] width 64 height 10
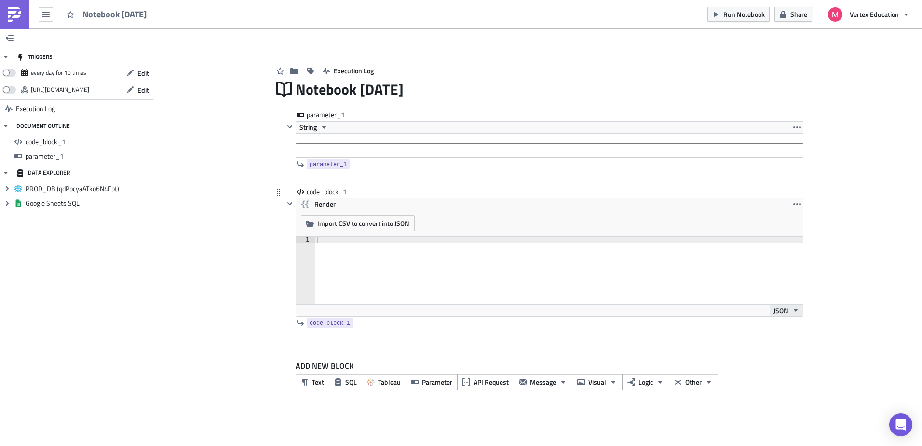
click at [787, 312] on span "JSON" at bounding box center [781, 310] width 15 height 10
click at [389, 223] on span "Import CSV to convert into JSON" at bounding box center [363, 223] width 92 height 10
